Goal: Task Accomplishment & Management: Manage account settings

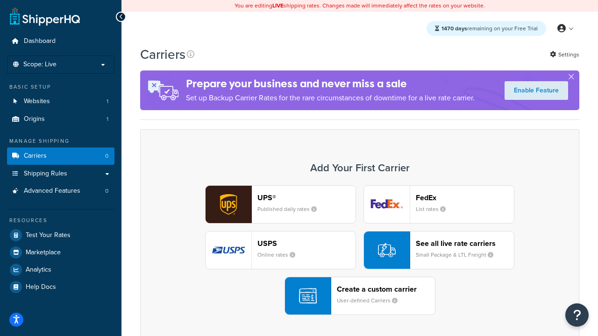
click at [360, 250] on div "UPS® Published daily rates FedEx List rates USPS Online rates See all live rate…" at bounding box center [359, 250] width 419 height 130
click at [465, 198] on header "FedEx" at bounding box center [465, 197] width 98 height 9
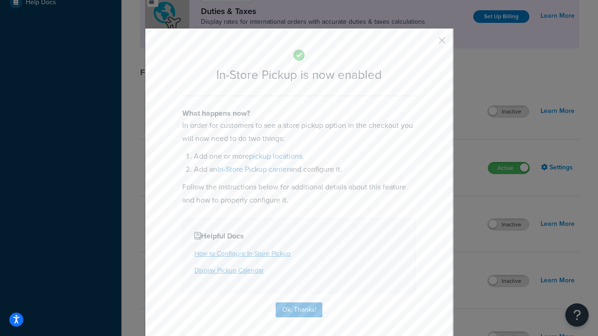
click at [428, 43] on button "button" at bounding box center [428, 43] width 2 height 2
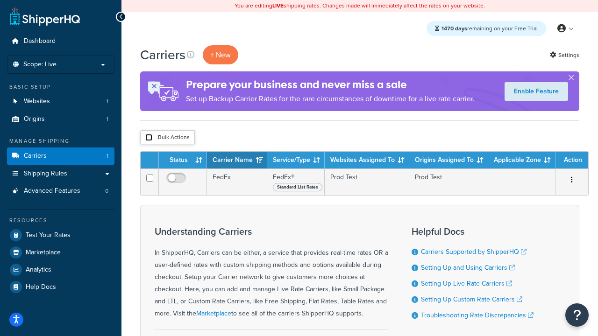
click at [149, 138] on input "checkbox" at bounding box center [148, 137] width 7 height 7
checkbox input "true"
click at [0, 0] on button "Delete" at bounding box center [0, 0] width 0 height 0
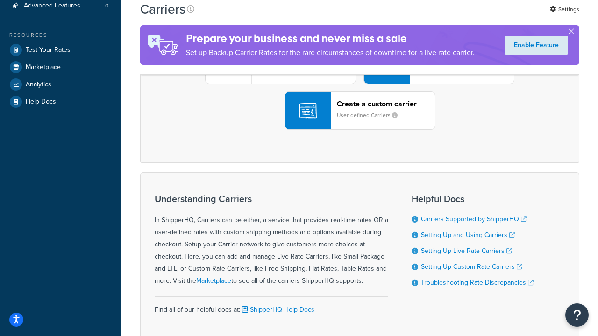
click at [360, 130] on div "UPS® Published daily rates FedEx List rates USPS Online rates See all live rate…" at bounding box center [359, 65] width 419 height 130
click at [465, 17] on header "FedEx" at bounding box center [465, 12] width 98 height 9
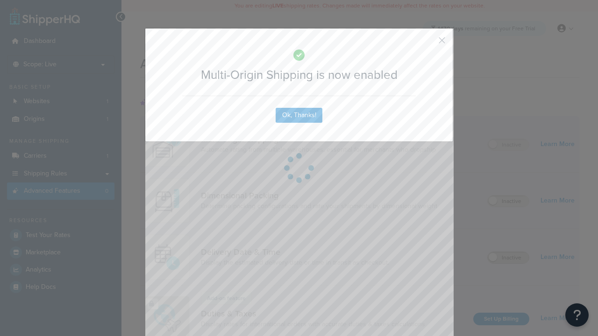
click at [428, 42] on button "button" at bounding box center [428, 43] width 2 height 2
click at [509, 258] on label "Inactive" at bounding box center [508, 257] width 41 height 11
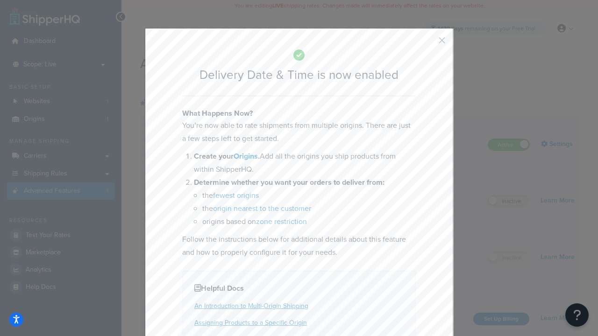
click at [428, 43] on button "button" at bounding box center [428, 43] width 2 height 2
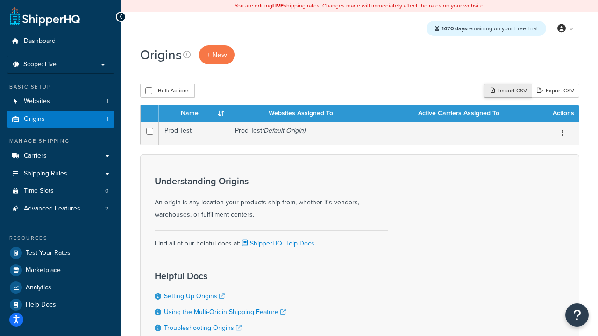
click at [507, 91] on div "Import CSV" at bounding box center [508, 91] width 48 height 14
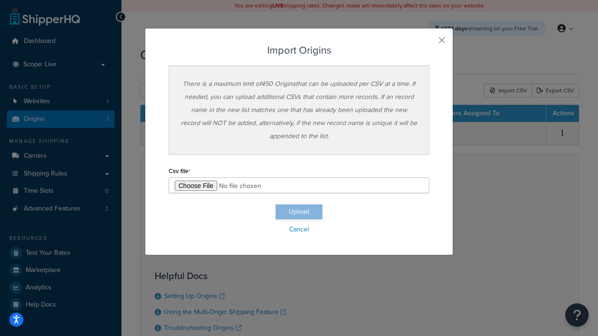
click at [299, 185] on input "file" at bounding box center [299, 185] width 261 height 16
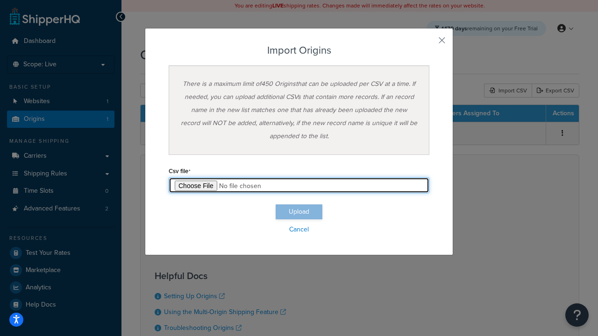
type input "C:\fakepath\importOriginsSuccess.csv"
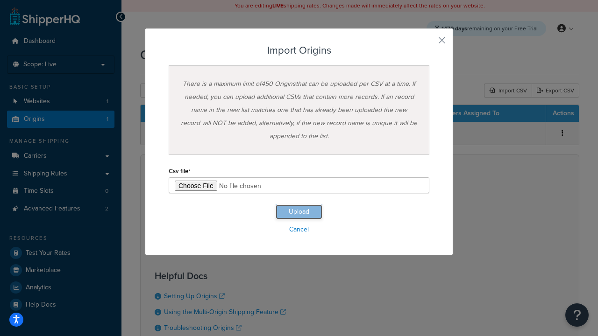
click at [299, 212] on button "Upload" at bounding box center [299, 212] width 47 height 15
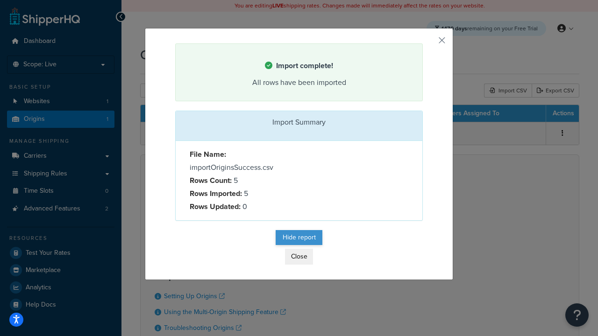
click at [299, 239] on button "Hide report" at bounding box center [299, 237] width 47 height 15
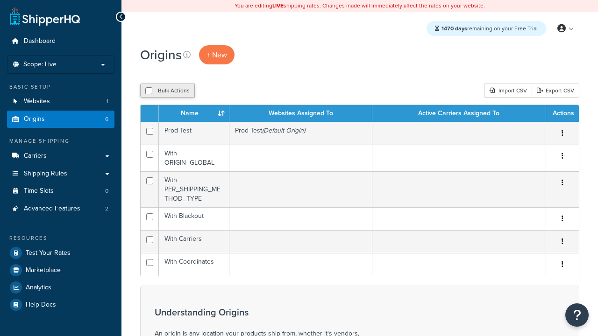
click at [149, 91] on input "checkbox" at bounding box center [148, 90] width 7 height 7
checkbox input "true"
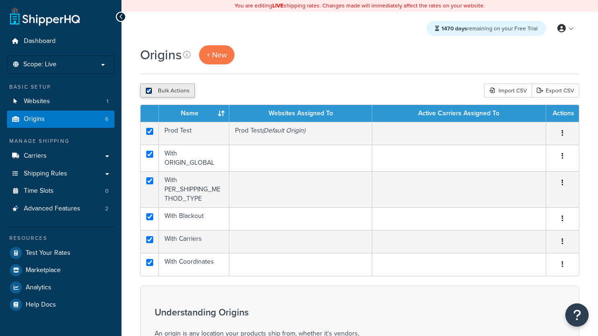
checkbox input "true"
click at [212, 91] on button "Duplicate" at bounding box center [213, 91] width 39 height 14
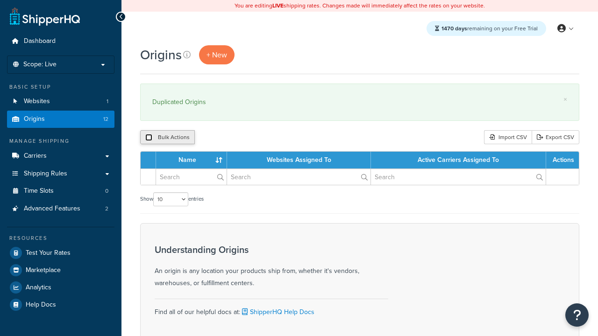
click at [149, 138] on input "checkbox" at bounding box center [148, 137] width 7 height 7
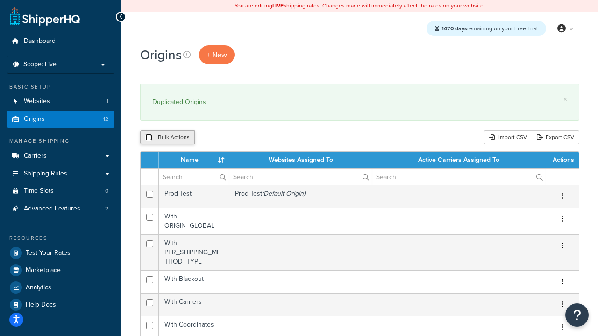
click at [149, 138] on input "checkbox" at bounding box center [148, 137] width 7 height 7
checkbox input "true"
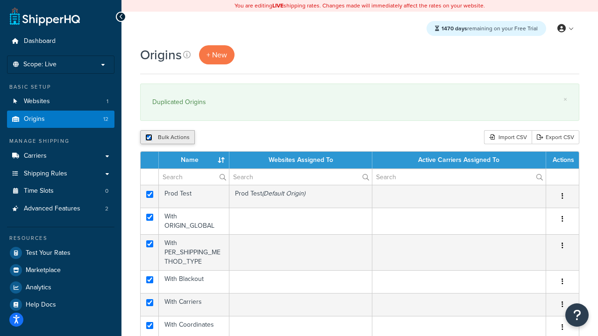
checkbox input "true"
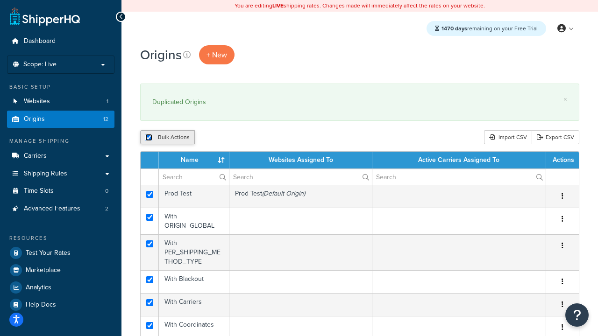
checkbox input "true"
click at [248, 138] on button "Delete" at bounding box center [249, 137] width 32 height 14
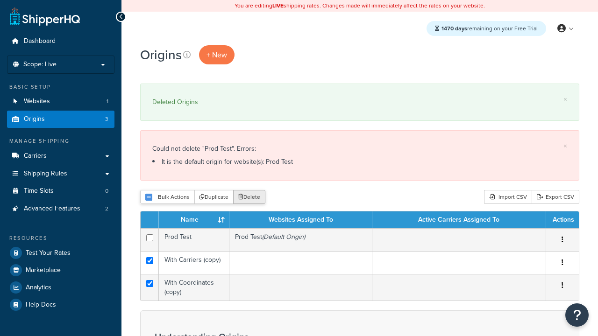
click at [248, 198] on button "Delete" at bounding box center [249, 197] width 32 height 14
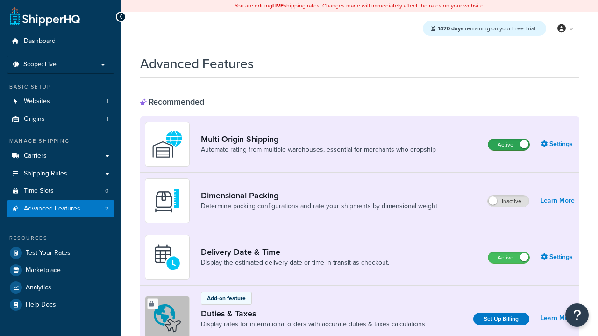
click at [509, 145] on label "Active" at bounding box center [508, 144] width 41 height 11
click at [509, 258] on label "Active" at bounding box center [508, 257] width 41 height 11
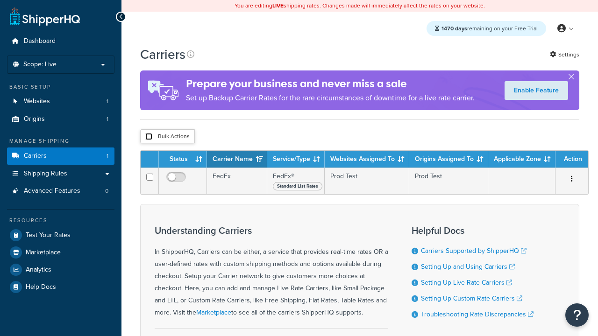
click at [149, 137] on input "checkbox" at bounding box center [148, 136] width 7 height 7
checkbox input "true"
click at [0, 0] on button "Delete" at bounding box center [0, 0] width 0 height 0
